Goal: Find specific page/section: Find specific page/section

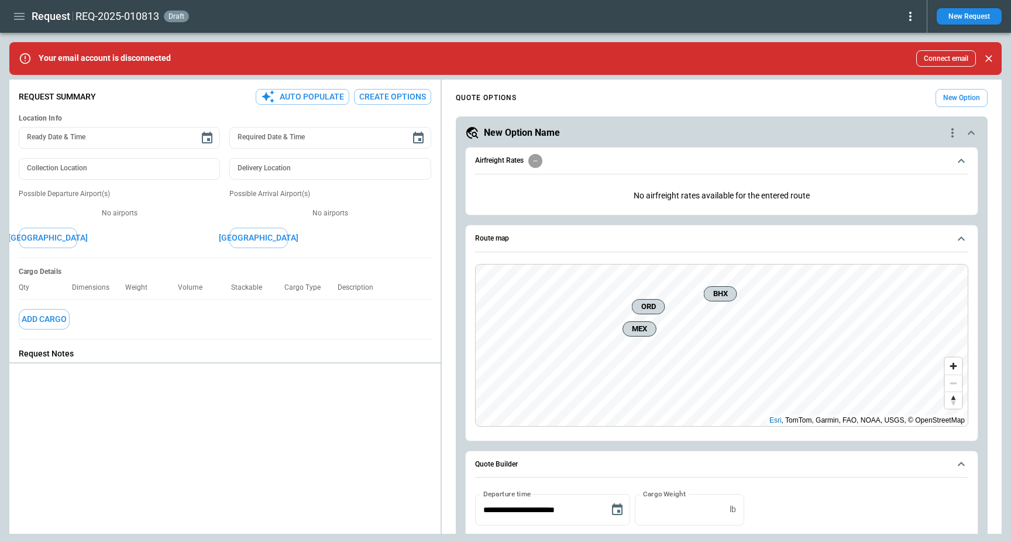
type textarea "*"
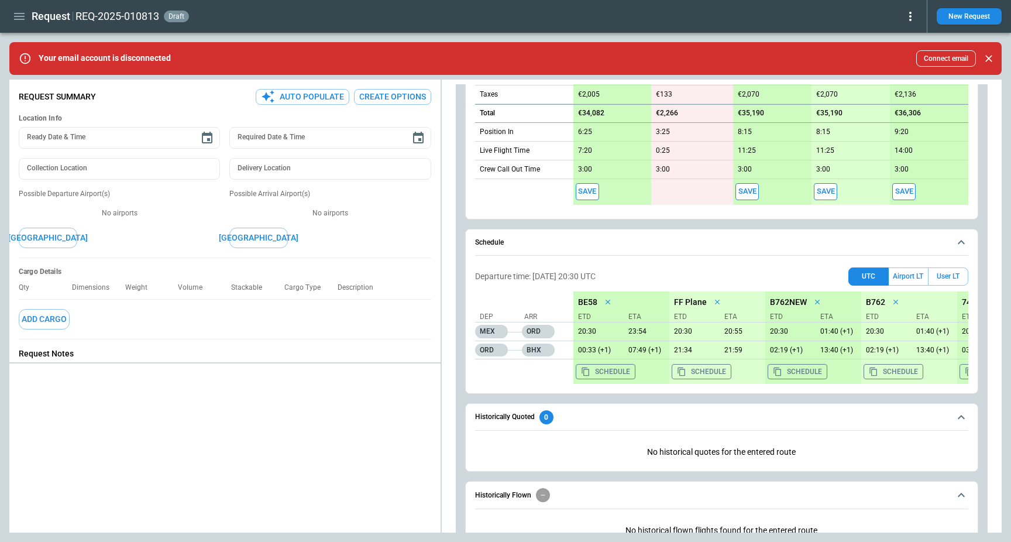
scroll to position [780, 0]
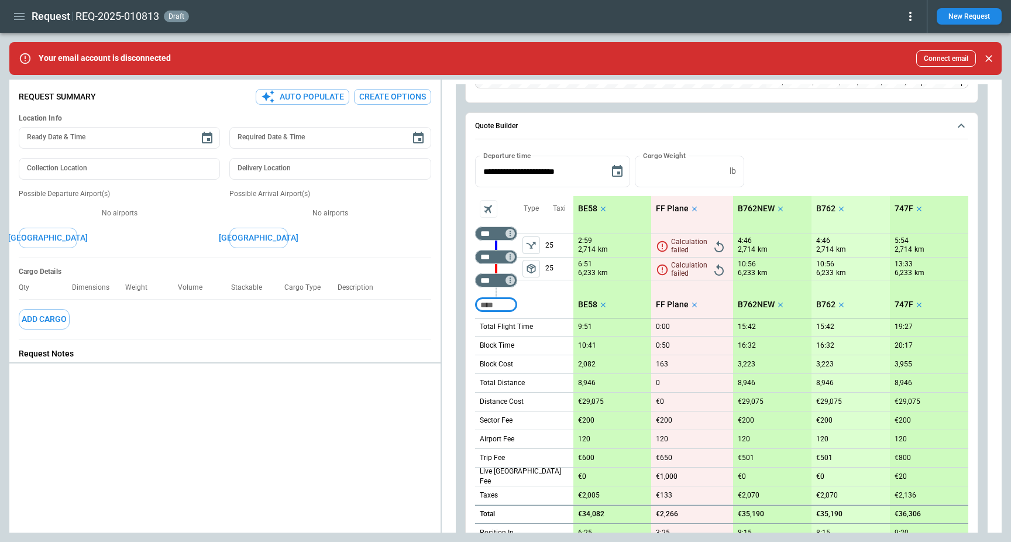
scroll to position [370, 0]
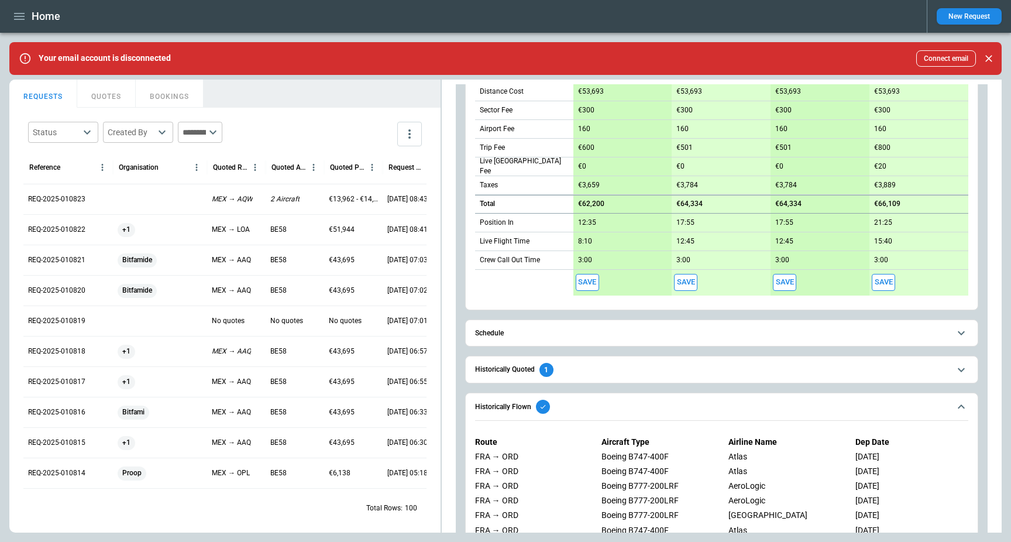
scroll to position [569, 0]
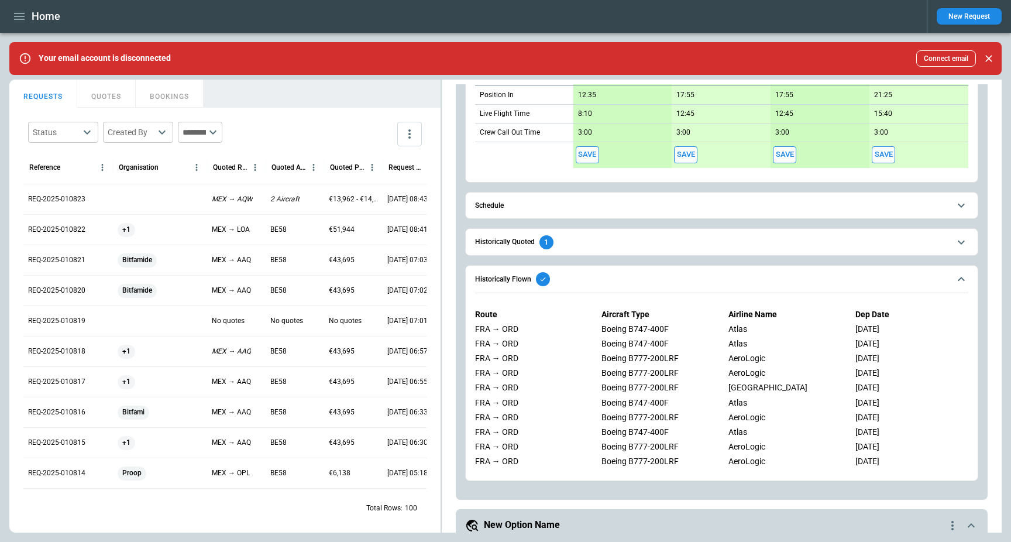
click at [514, 238] on h6 "Historically Quoted" at bounding box center [505, 242] width 60 height 8
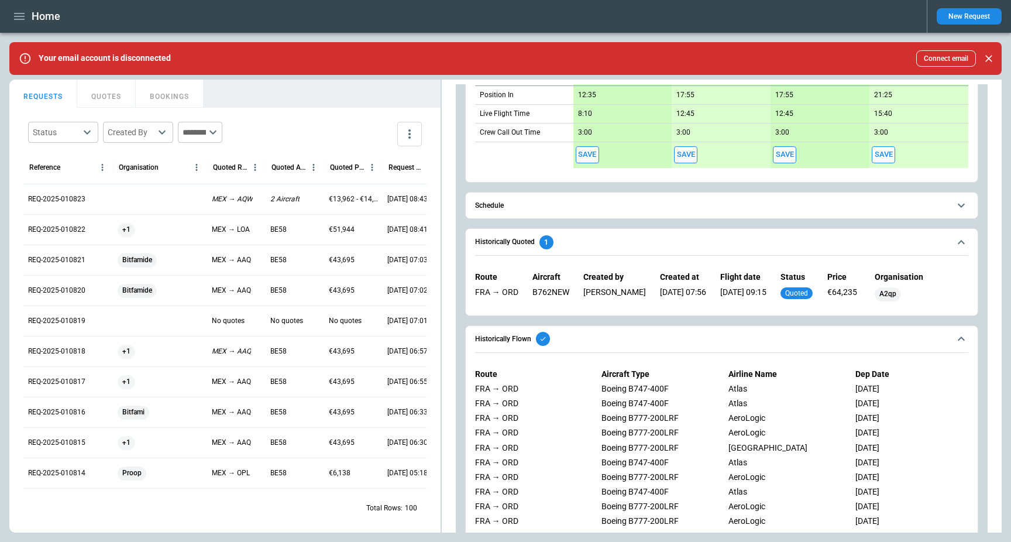
click at [683, 333] on span "Historically Flown" at bounding box center [712, 339] width 475 height 14
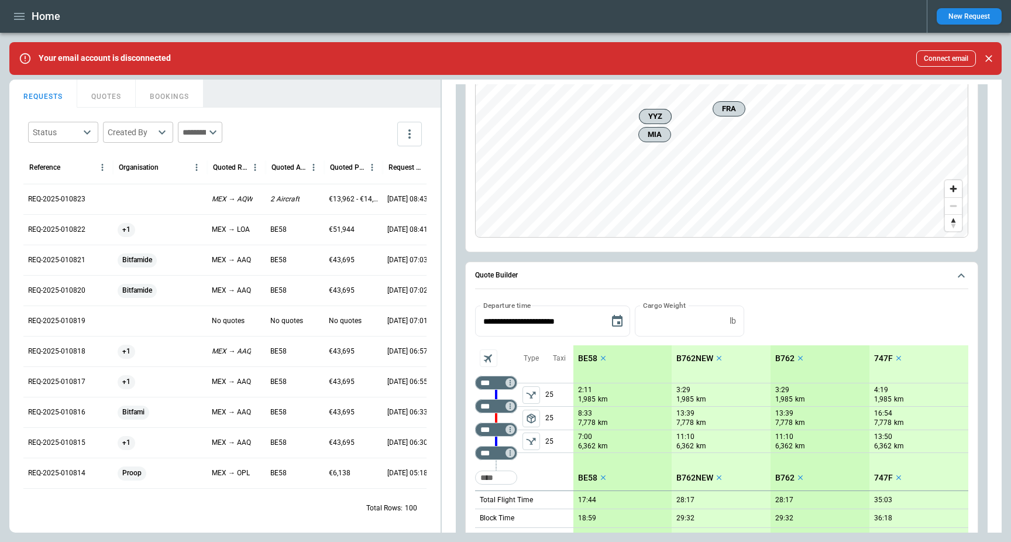
scroll to position [1169, 0]
